Goal: Find specific page/section: Find specific page/section

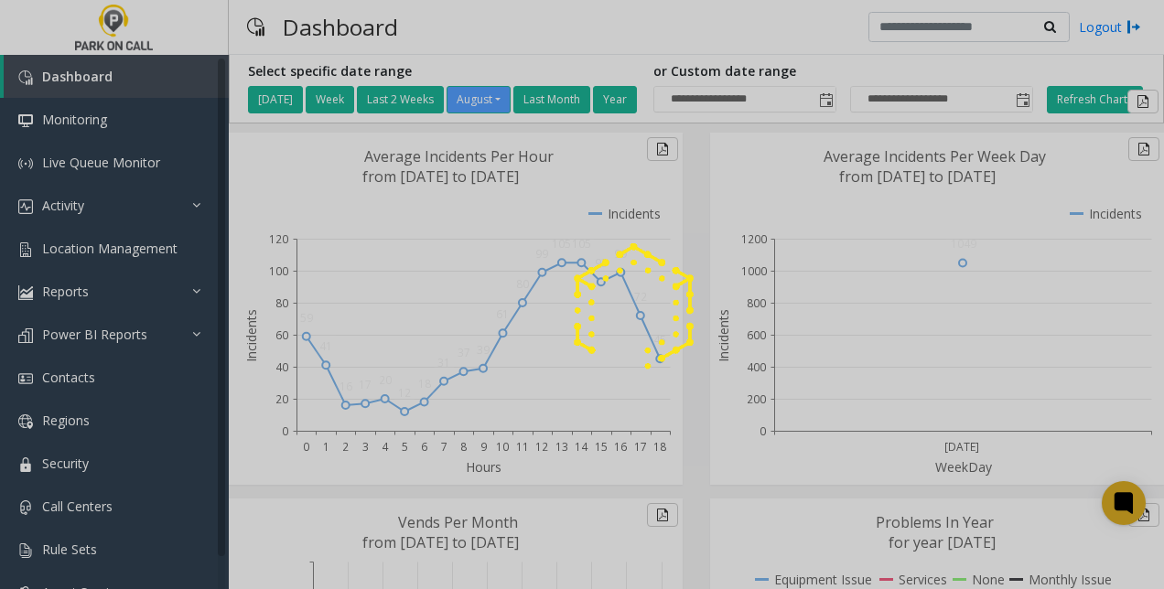
click at [77, 205] on div at bounding box center [582, 294] width 1164 height 589
click at [162, 202] on div at bounding box center [582, 294] width 1164 height 589
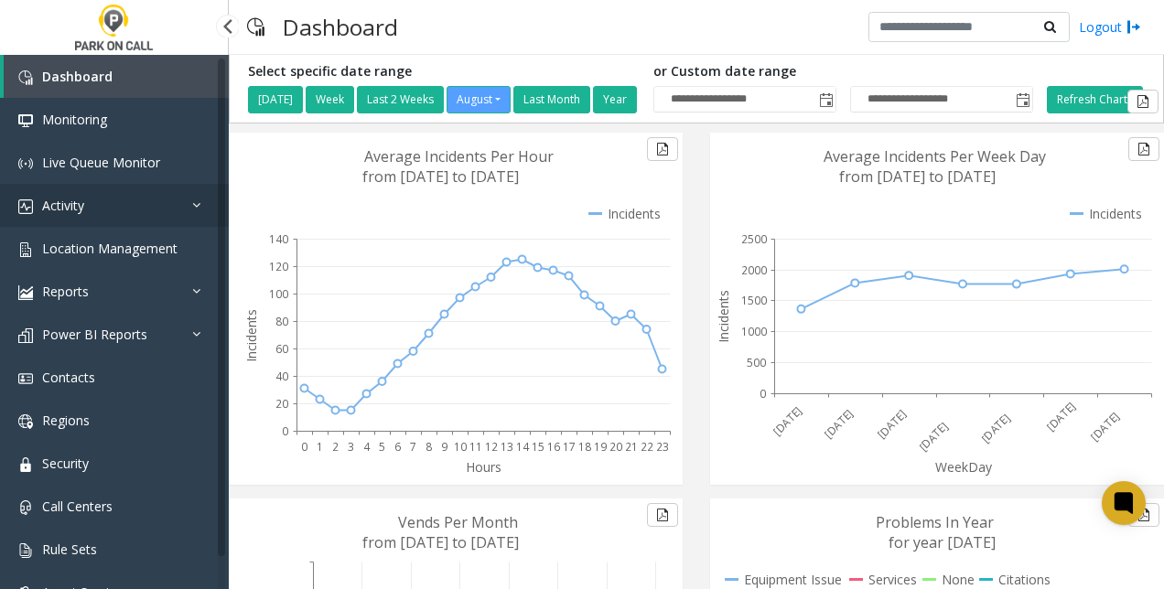
click at [162, 202] on link "Activity" at bounding box center [114, 205] width 229 height 43
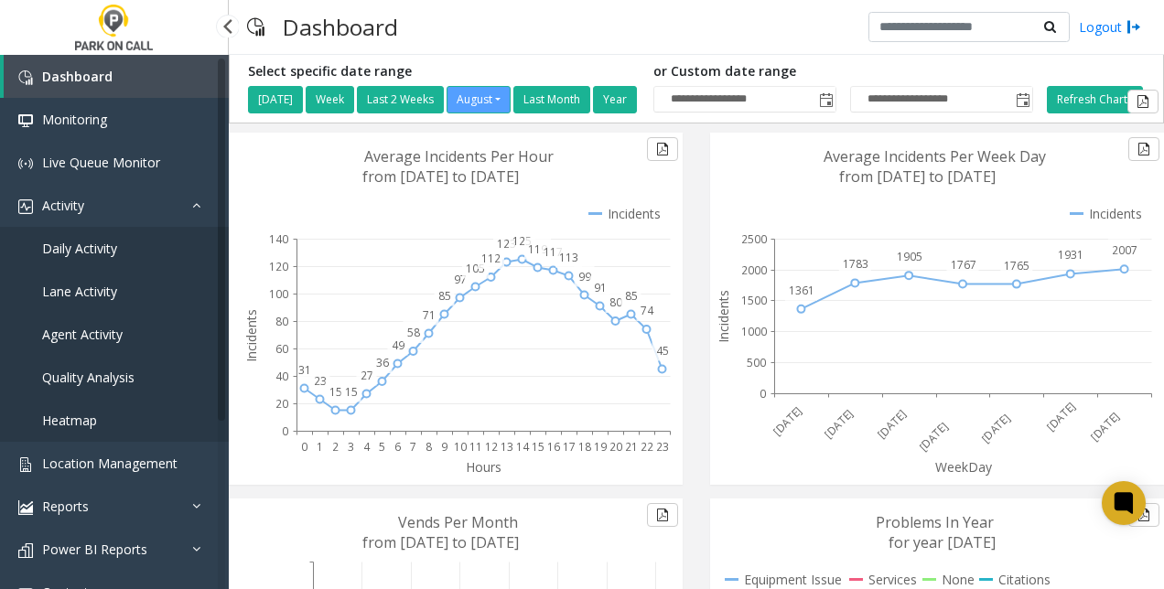
click at [129, 249] on link "Daily Activity" at bounding box center [114, 248] width 229 height 43
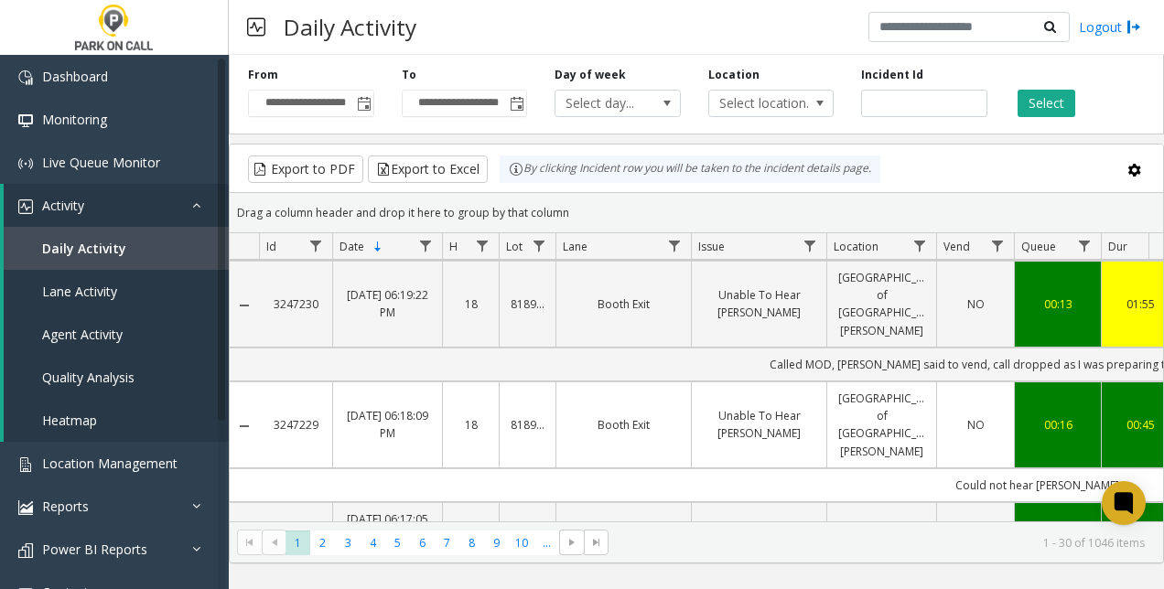
scroll to position [2593, 0]
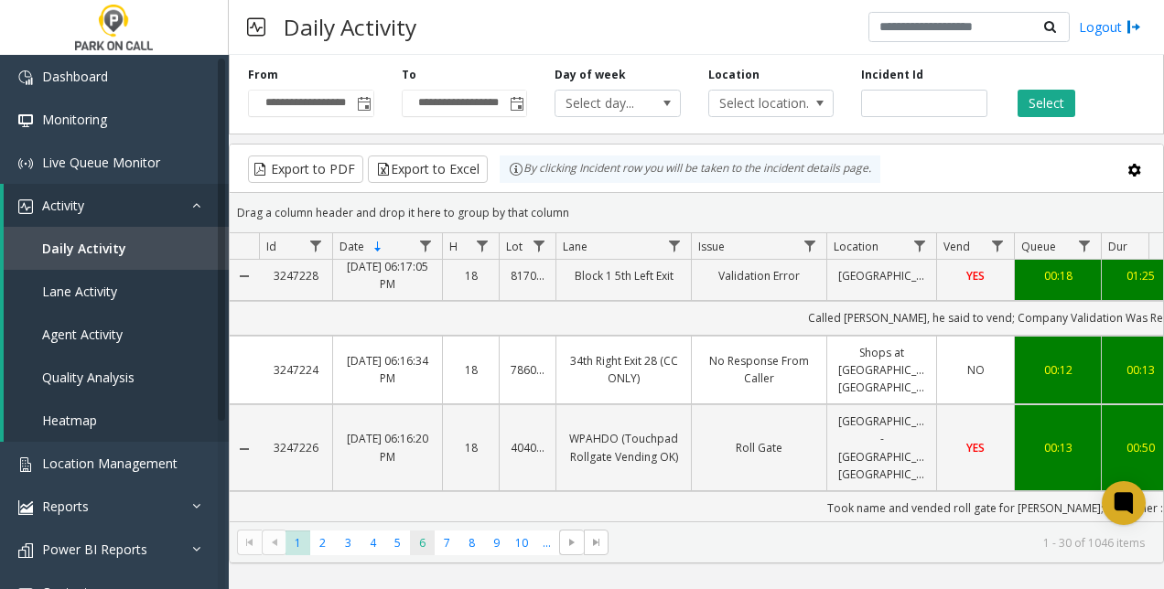
click at [430, 536] on span "6" at bounding box center [422, 543] width 25 height 25
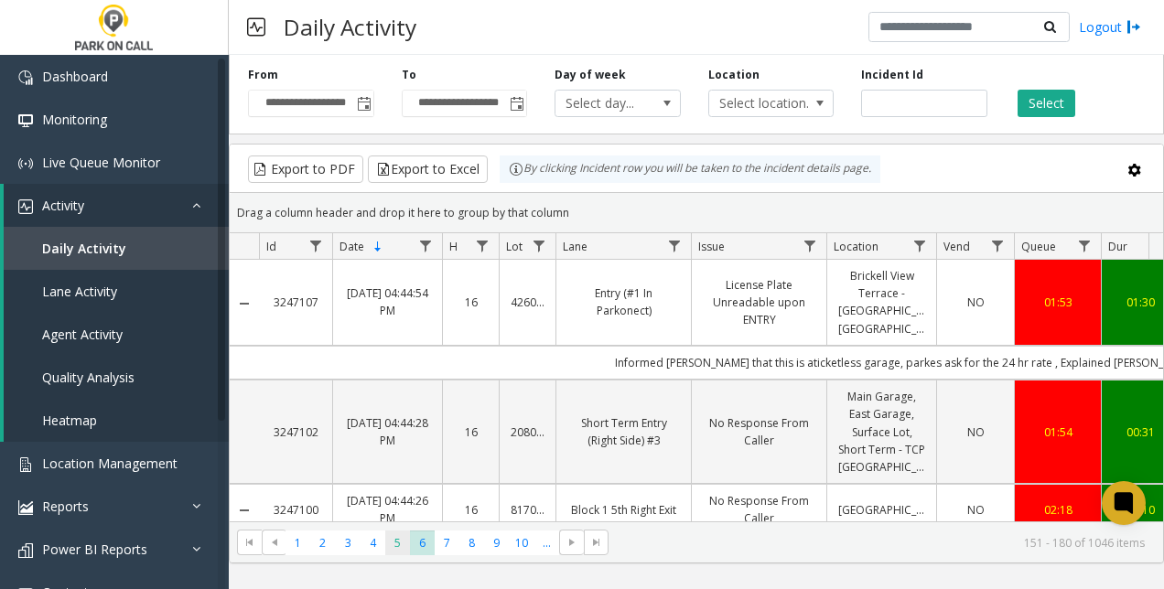
click at [396, 538] on span "5" at bounding box center [397, 543] width 25 height 25
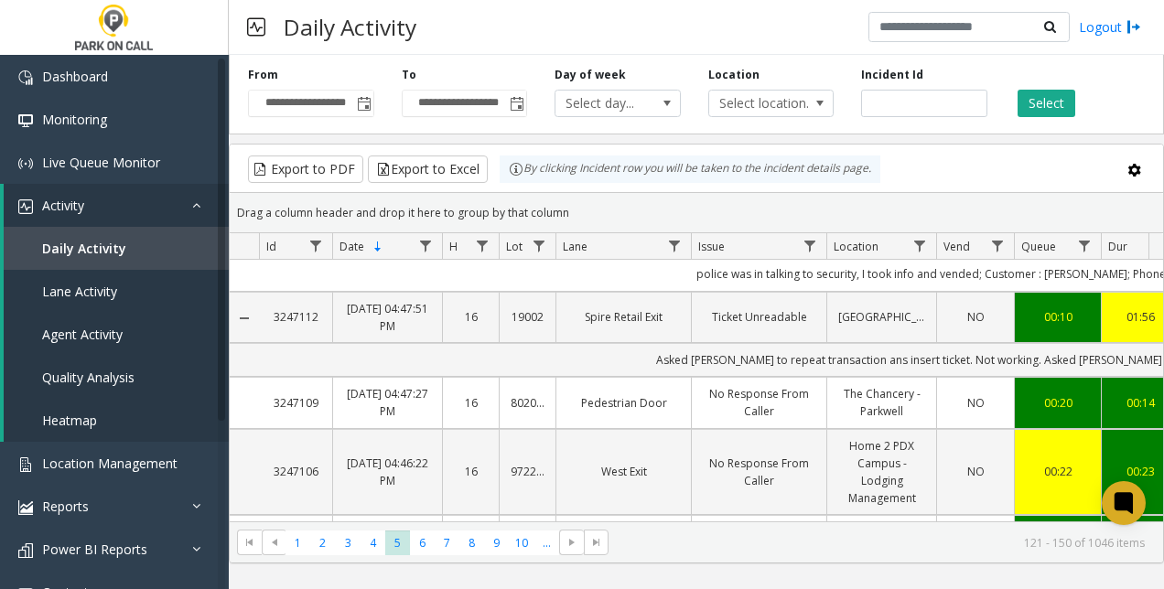
scroll to position [2489, 0]
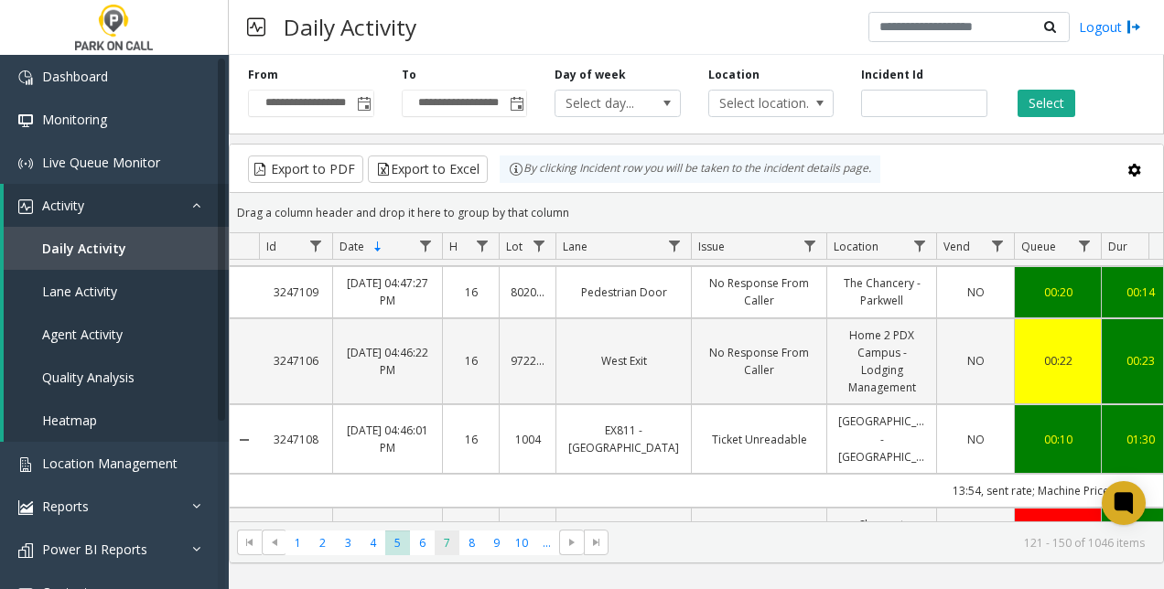
click at [452, 535] on span "7" at bounding box center [447, 543] width 25 height 25
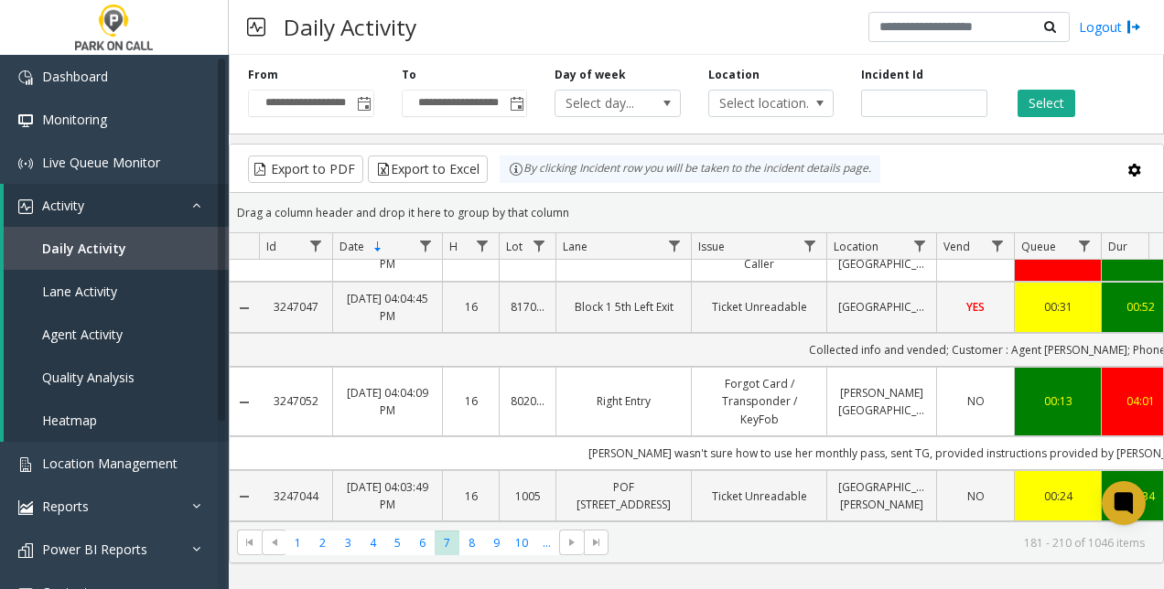
scroll to position [2501, 0]
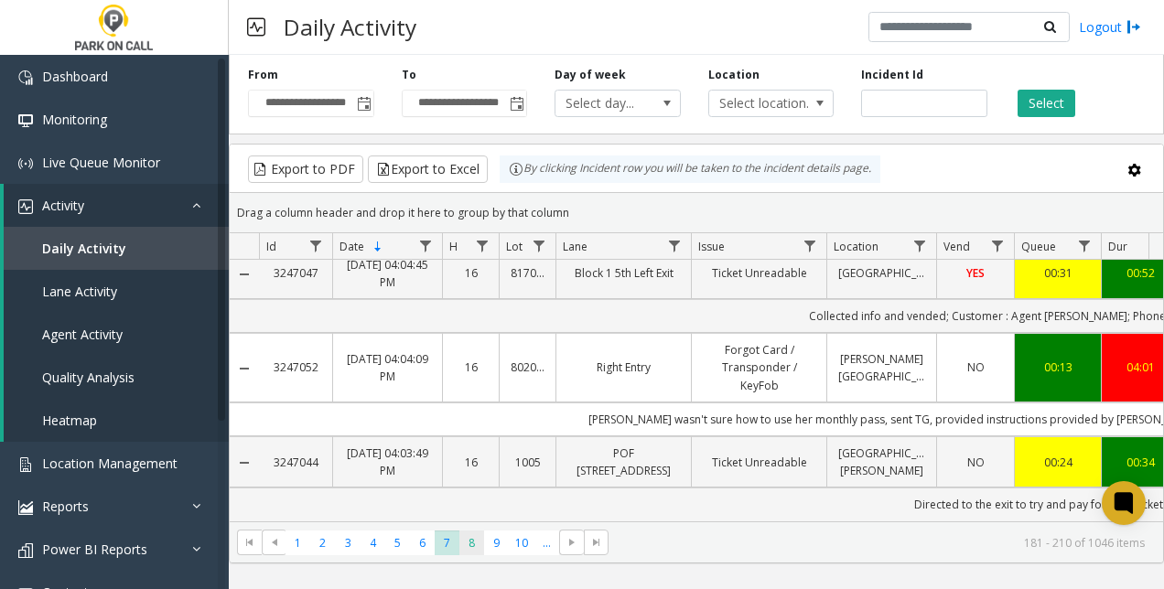
click at [467, 542] on span "8" at bounding box center [471, 543] width 25 height 25
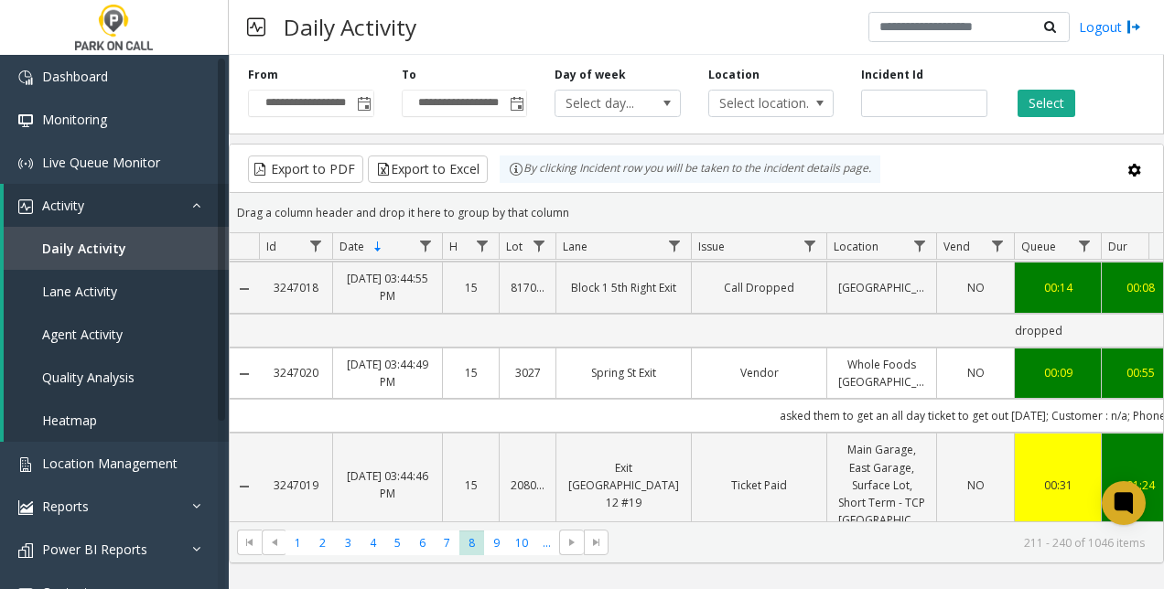
scroll to position [2501, 0]
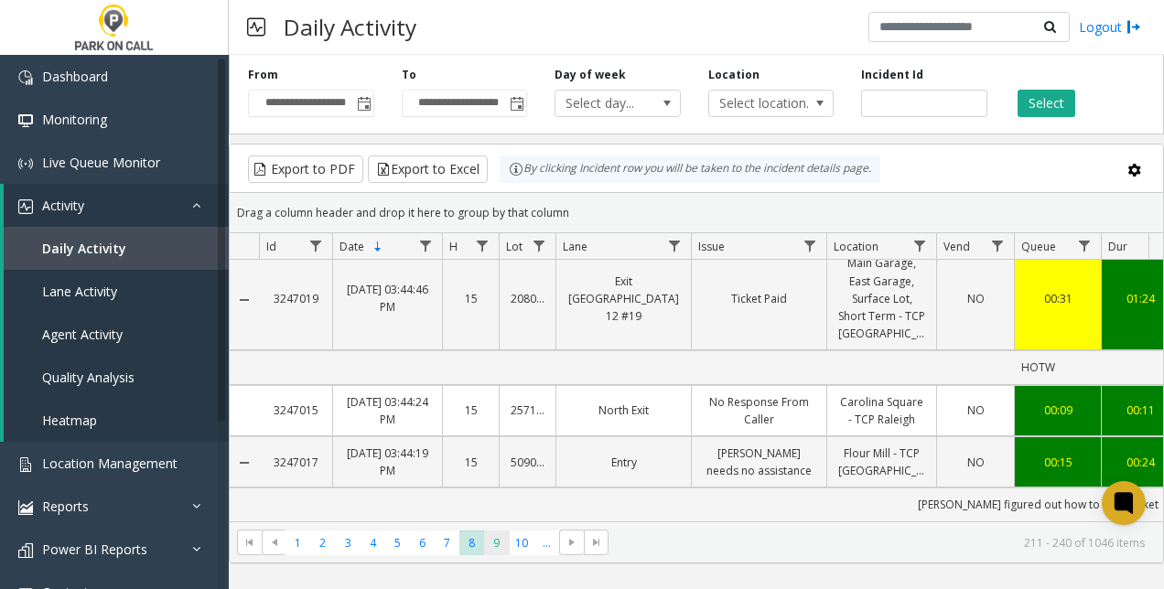
click at [501, 534] on span "9" at bounding box center [496, 543] width 25 height 25
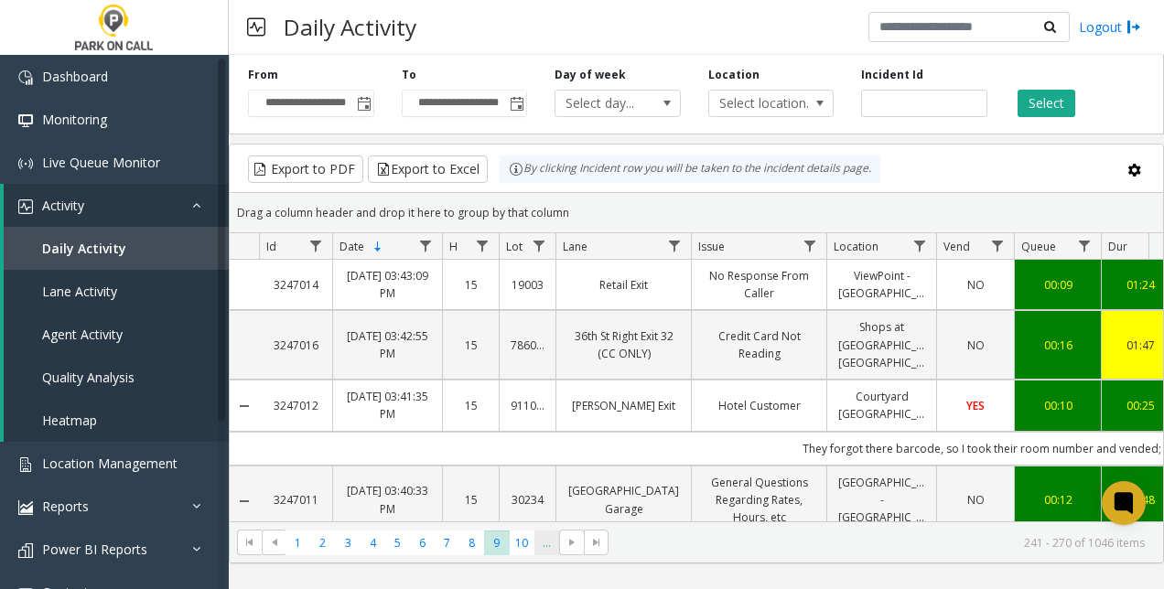
click at [544, 542] on span "..." at bounding box center [546, 543] width 25 height 25
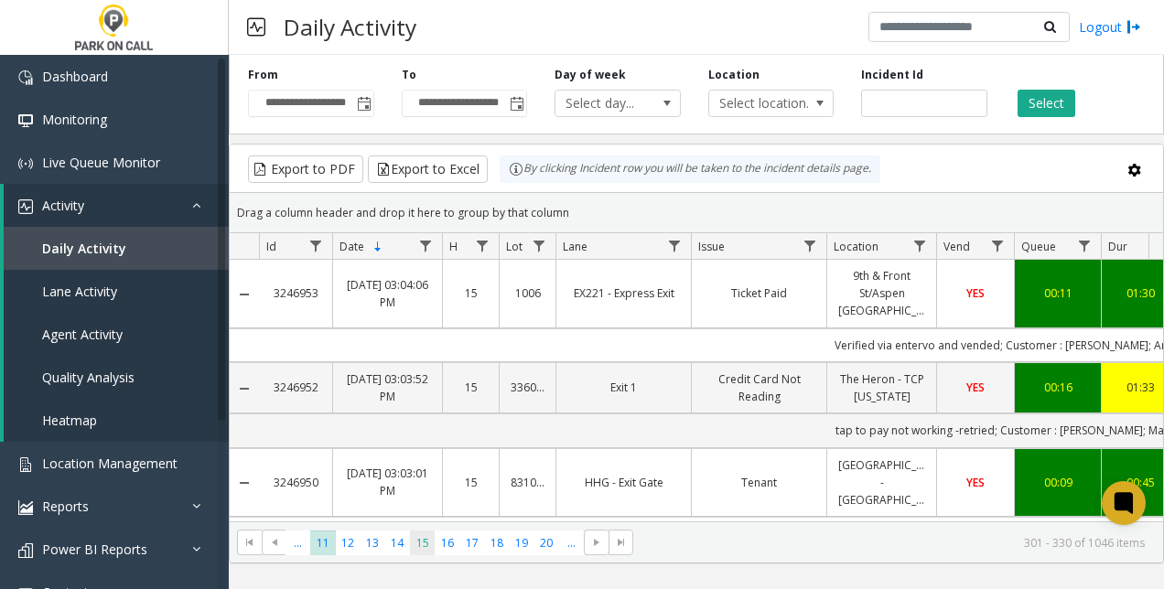
click at [426, 543] on span "15" at bounding box center [422, 543] width 25 height 25
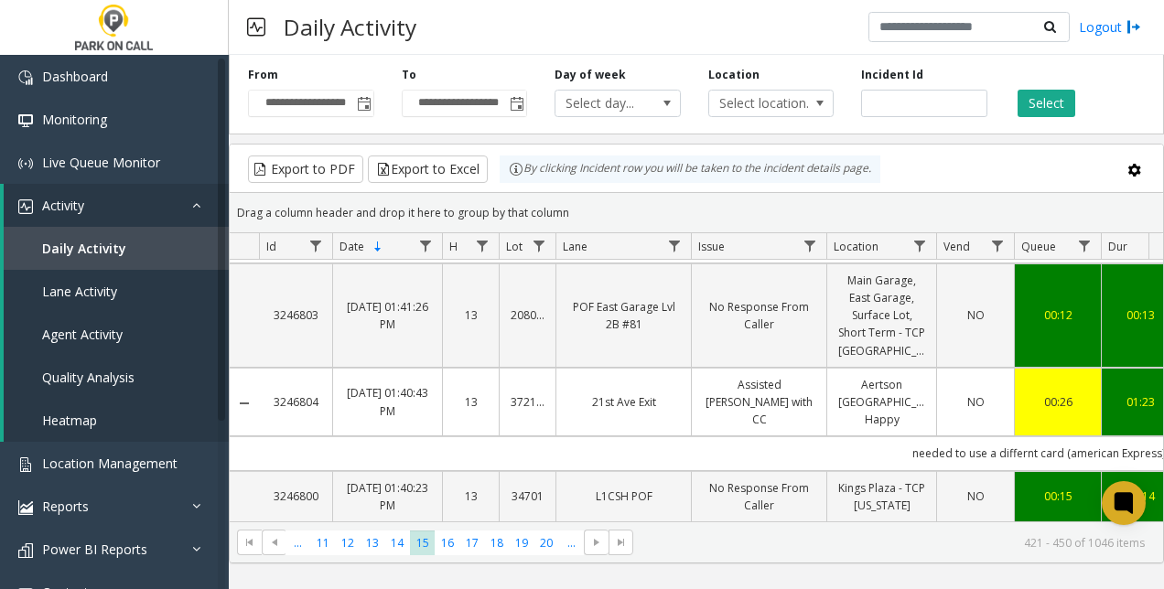
scroll to position [2743, 0]
